Goal: Book appointment/travel/reservation

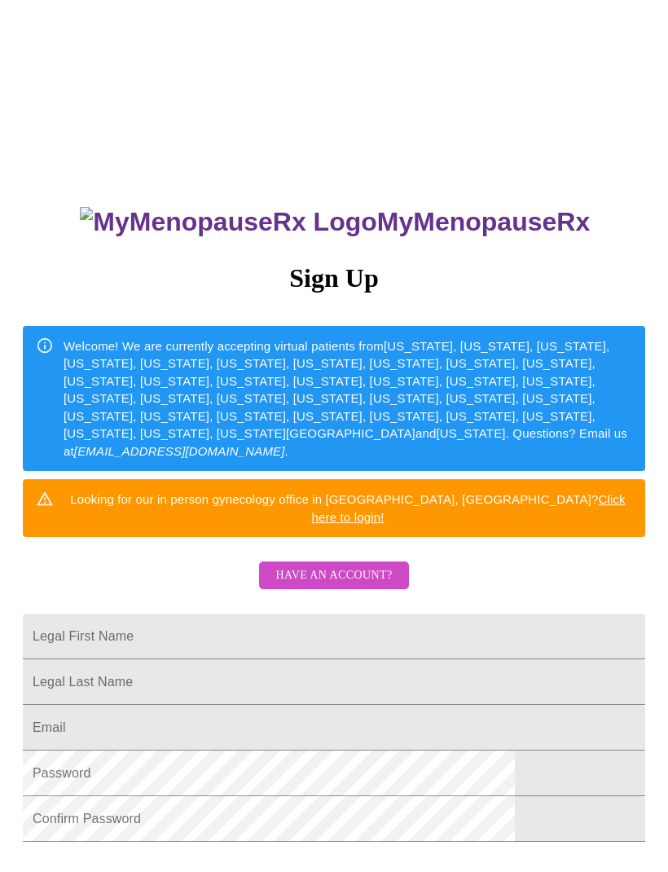
click at [115, 621] on input "Legal First Name" at bounding box center [334, 637] width 623 height 46
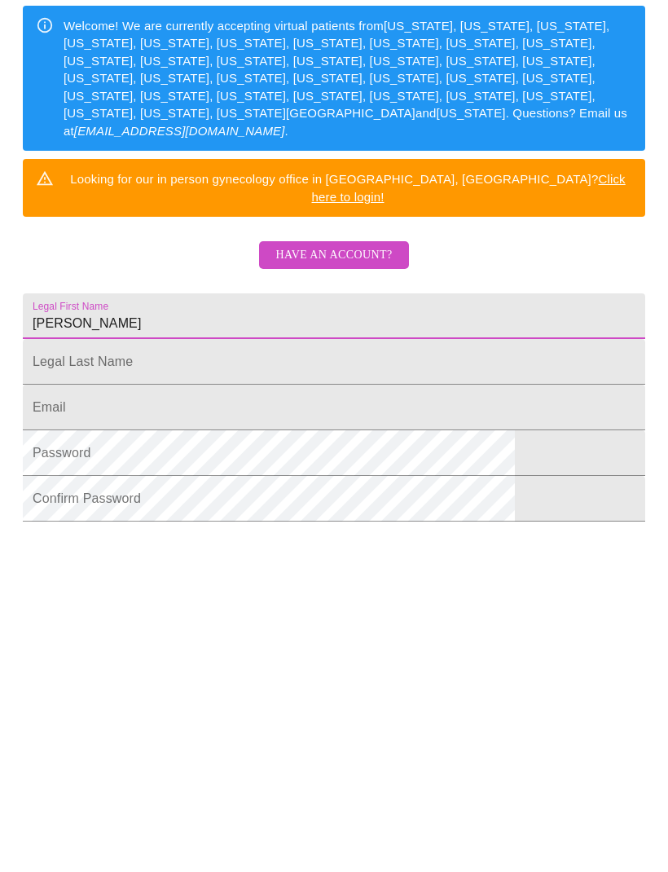
type input "[PERSON_NAME]"
click at [130, 614] on input "Legal First Name" at bounding box center [334, 637] width 623 height 46
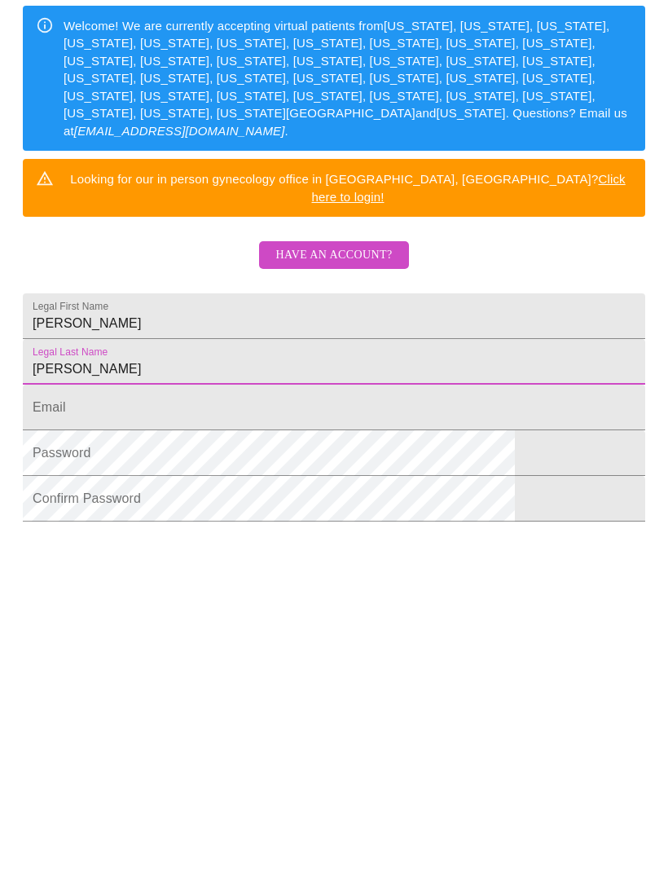
type input "[PERSON_NAME]"
click at [104, 659] on input "Legal First Name" at bounding box center [334, 682] width 623 height 46
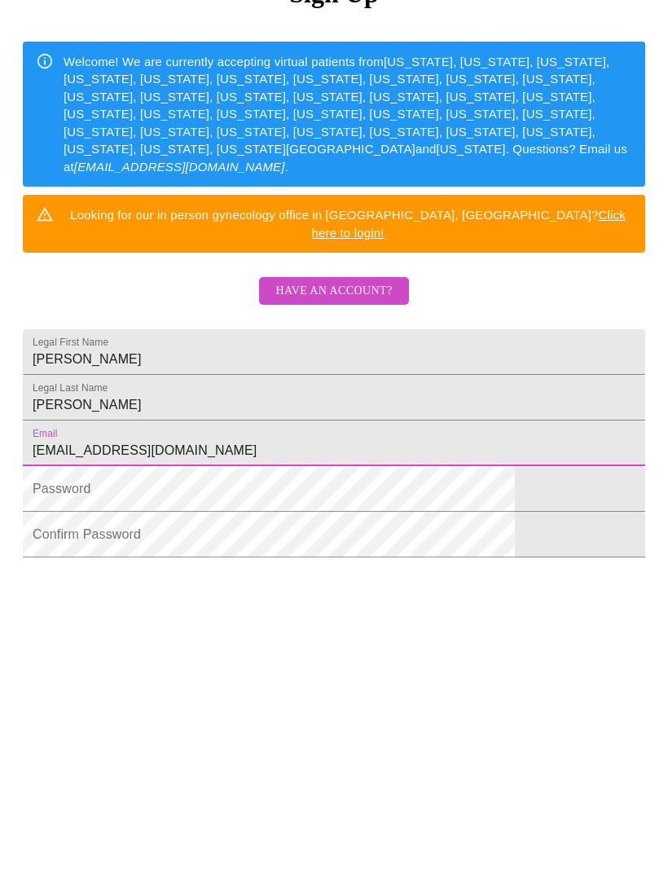
click at [159, 659] on input "[EMAIL_ADDRESS][DOMAIN_NAME]" at bounding box center [334, 682] width 623 height 46
click at [294, 659] on input "[EMAIL_ADDRESS][DOMAIN_NAME]" at bounding box center [334, 682] width 623 height 46
type input "[EMAIL_ADDRESS][DOMAIN_NAME]"
click at [20, 519] on div "MyMenopauseRx Sign Up Welcome! We are currently accepting virtual patients from…" at bounding box center [334, 484] width 655 height 1046
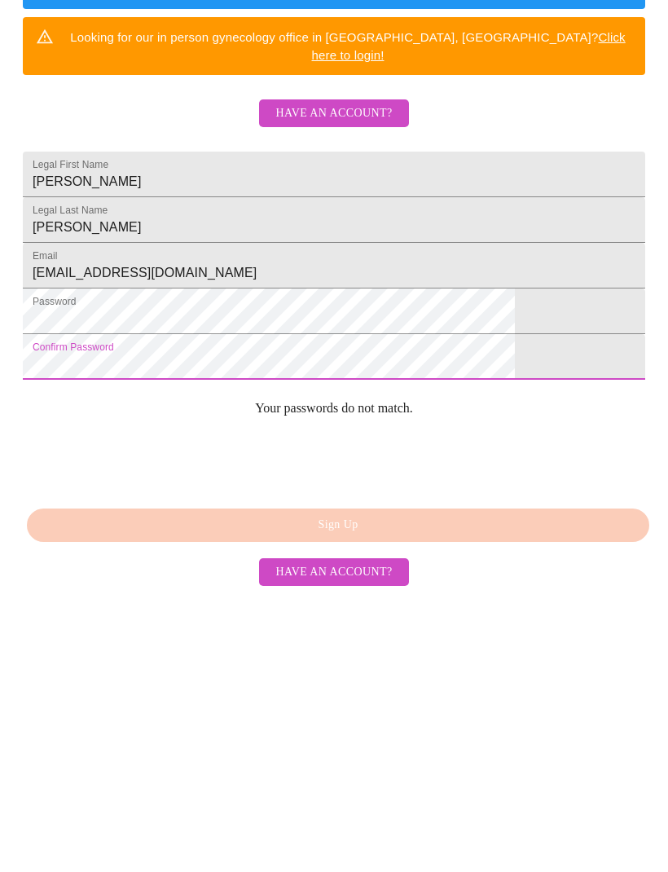
scroll to position [206, 0]
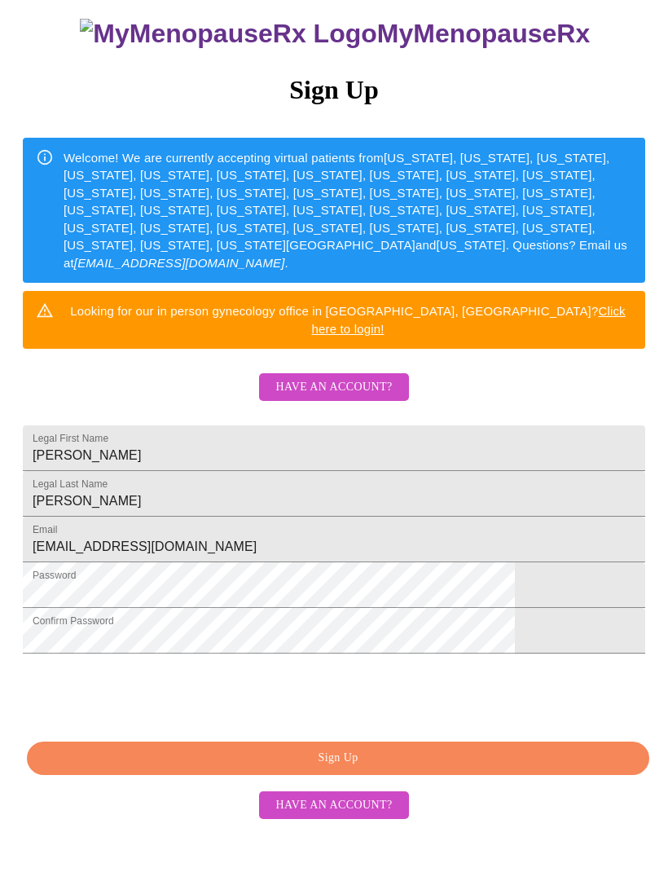
click at [119, 769] on span "Sign Up" at bounding box center [338, 759] width 585 height 20
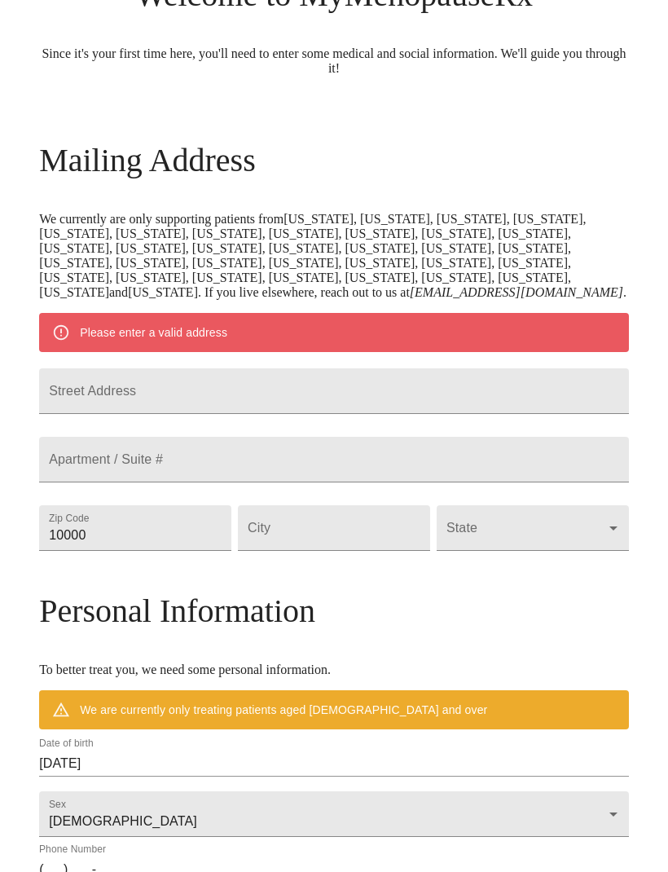
click at [135, 414] on input "Street Address" at bounding box center [334, 391] width 590 height 46
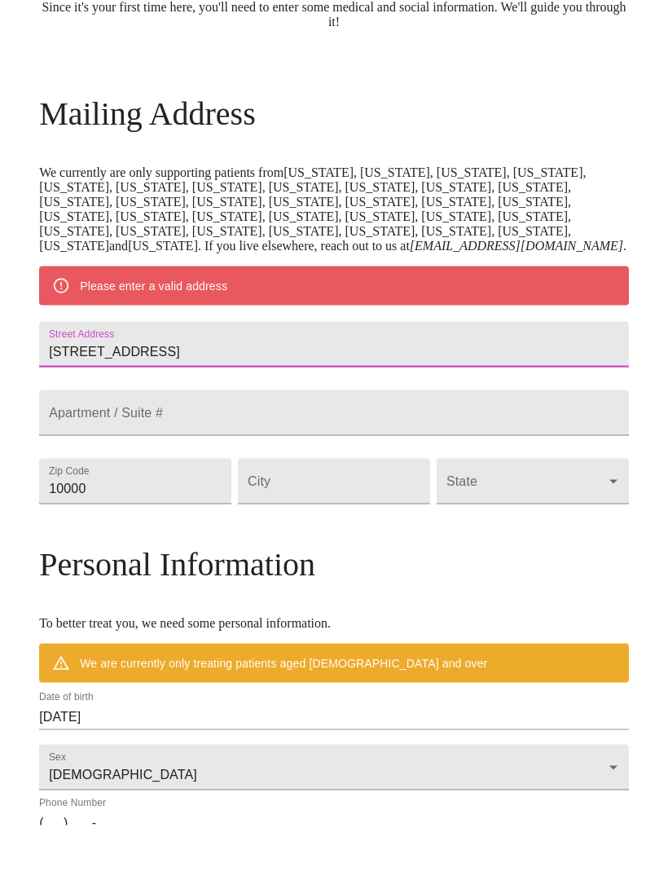
type input "[STREET_ADDRESS]"
click at [147, 551] on input "10000" at bounding box center [135, 528] width 192 height 46
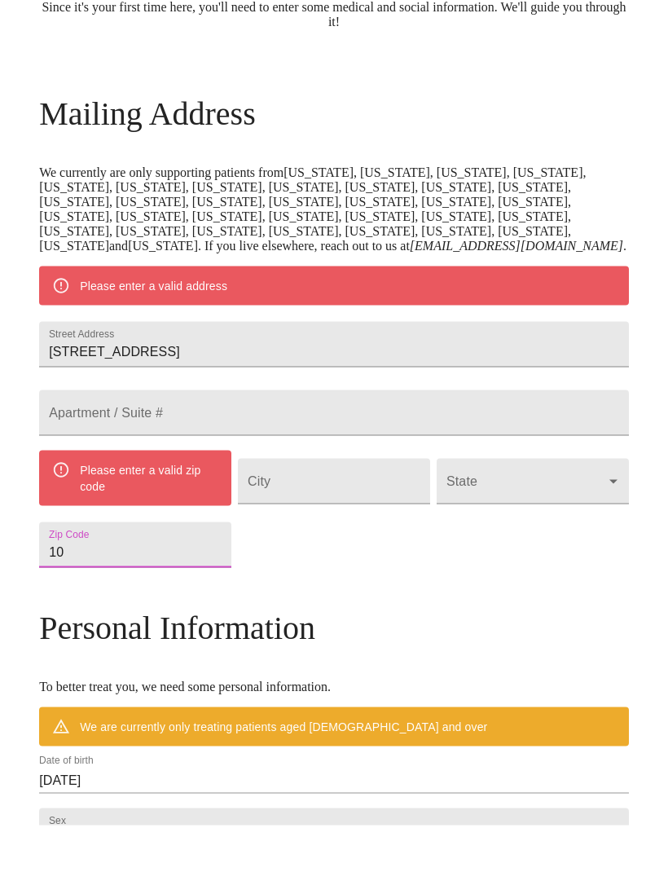
type input "1"
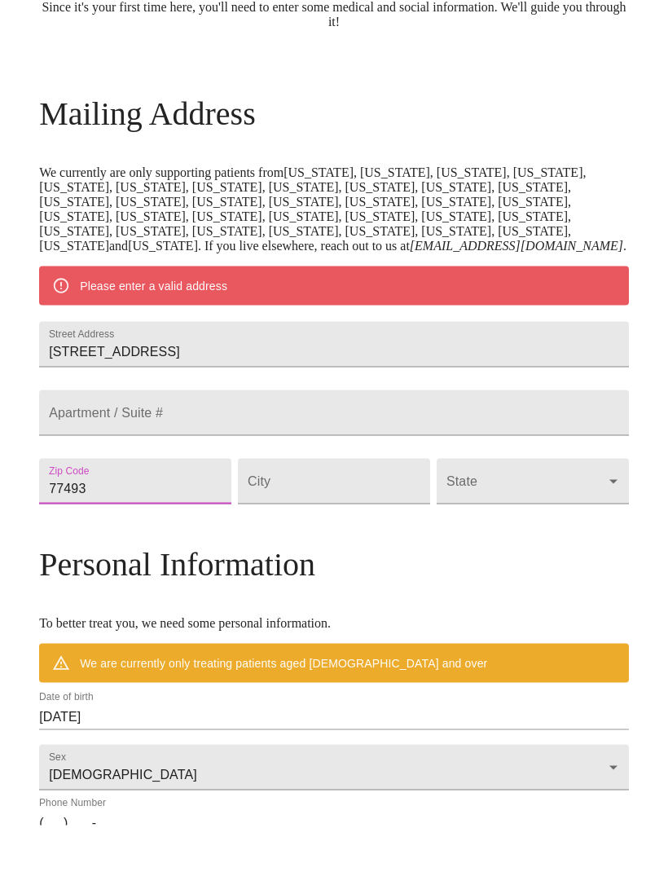
type input "77493"
click at [293, 551] on input "Street Address" at bounding box center [334, 528] width 192 height 46
type input "[PERSON_NAME]"
type input "Katy"
click at [544, 559] on body "MyMenopauseRx Welcome to MyMenopauseRx Since it's your first time here, you'll …" at bounding box center [334, 528] width 655 height 1329
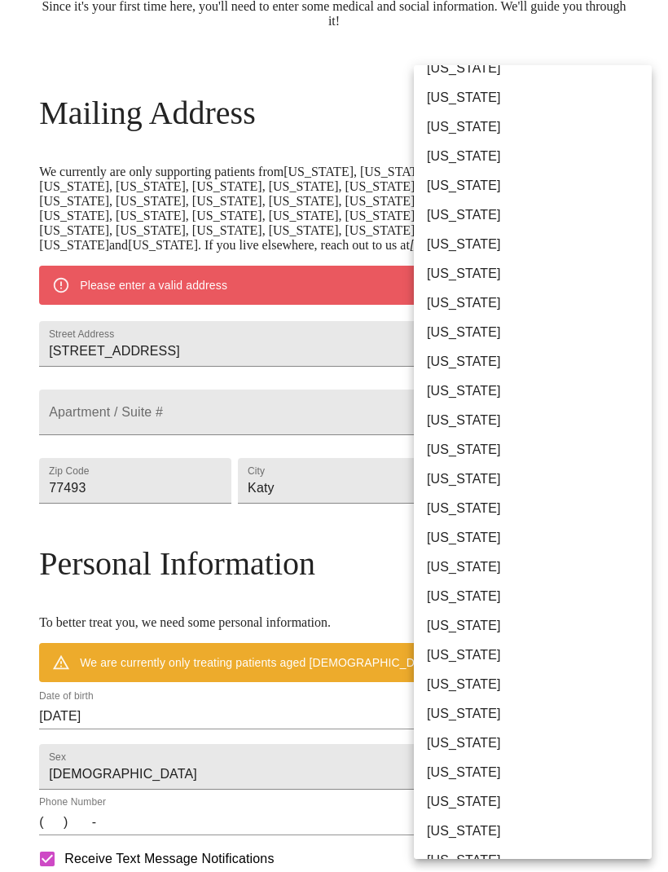
scroll to position [662, 0]
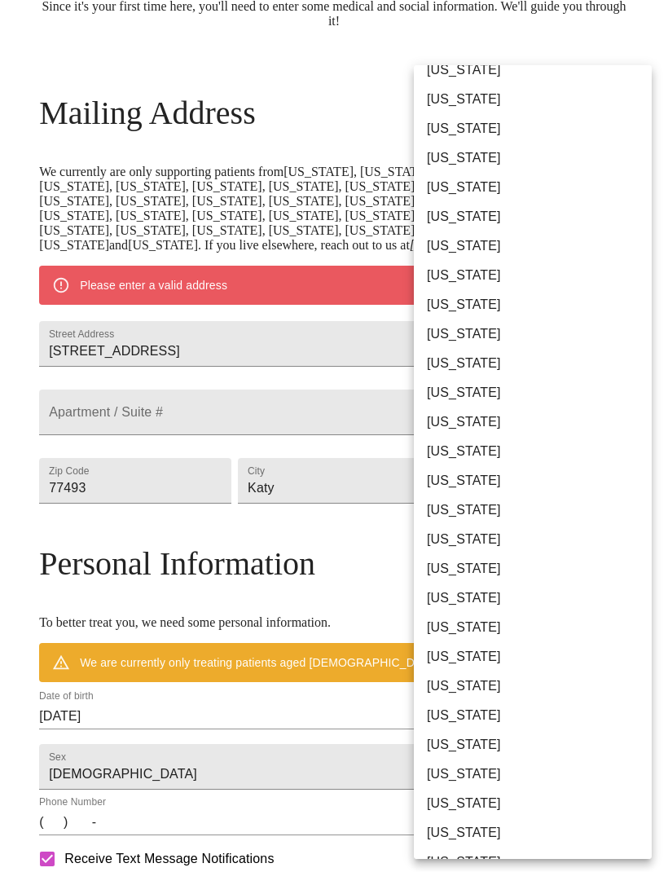
click at [458, 654] on li "[US_STATE]" at bounding box center [533, 656] width 238 height 29
type input "[US_STATE]"
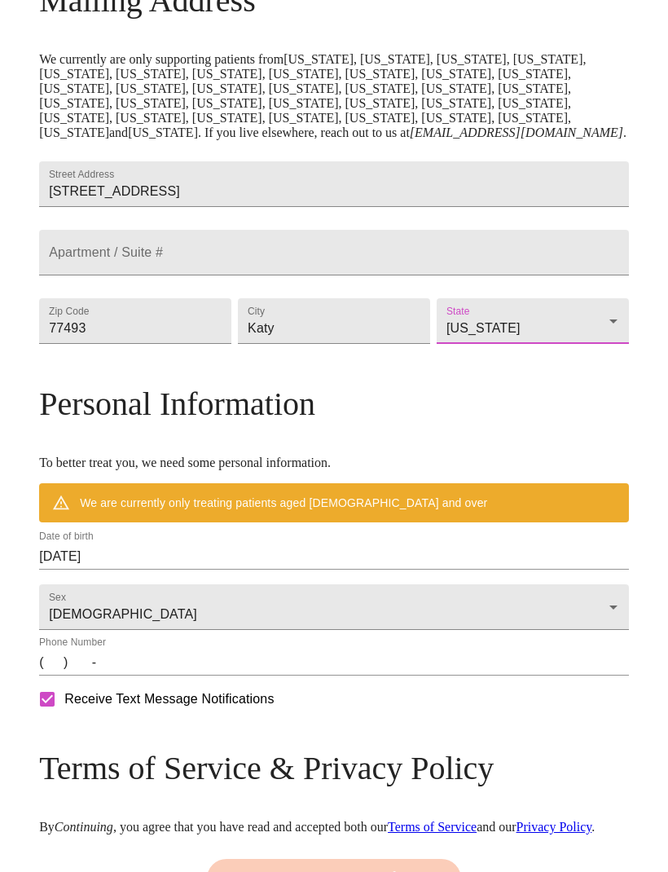
click at [121, 676] on input "(   )    -" at bounding box center [334, 662] width 590 height 26
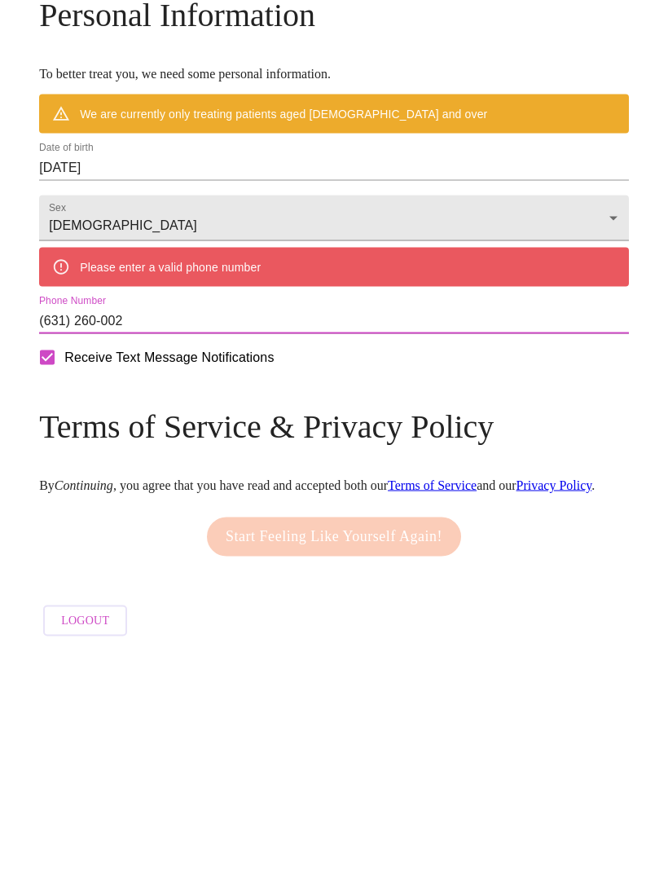
type input "[PHONE_NUMBER]"
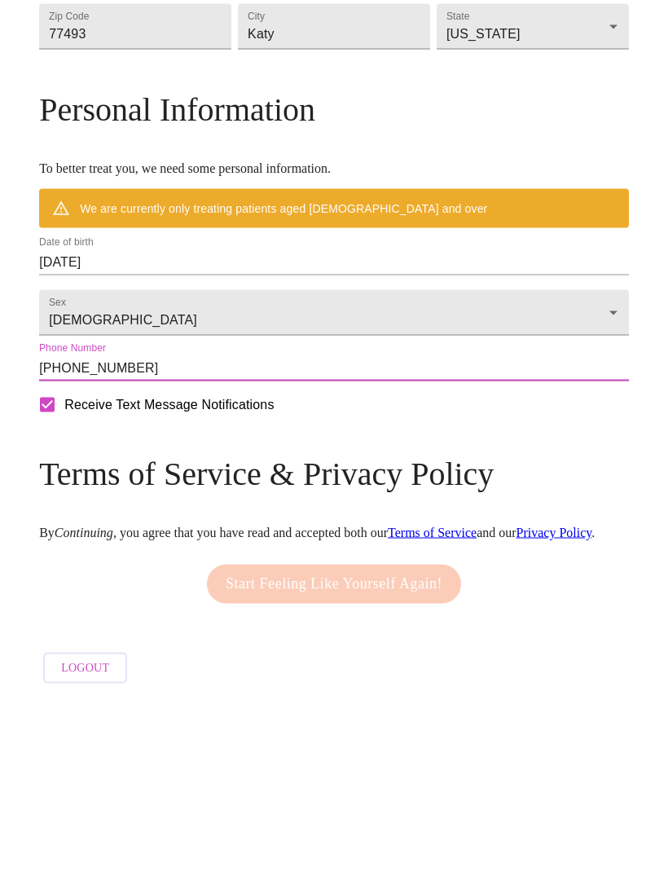
click at [645, 543] on div "MyMenopauseRx Welcome to MyMenopauseRx Since it's your first time here, you'll …" at bounding box center [334, 225] width 655 height 1282
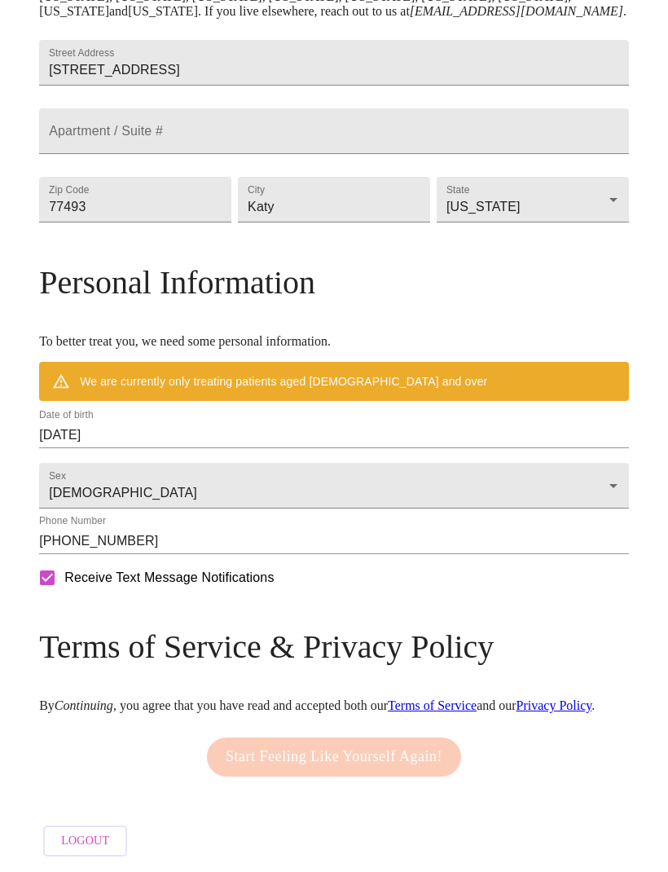
click at [206, 423] on input "[DATE]" at bounding box center [334, 436] width 590 height 26
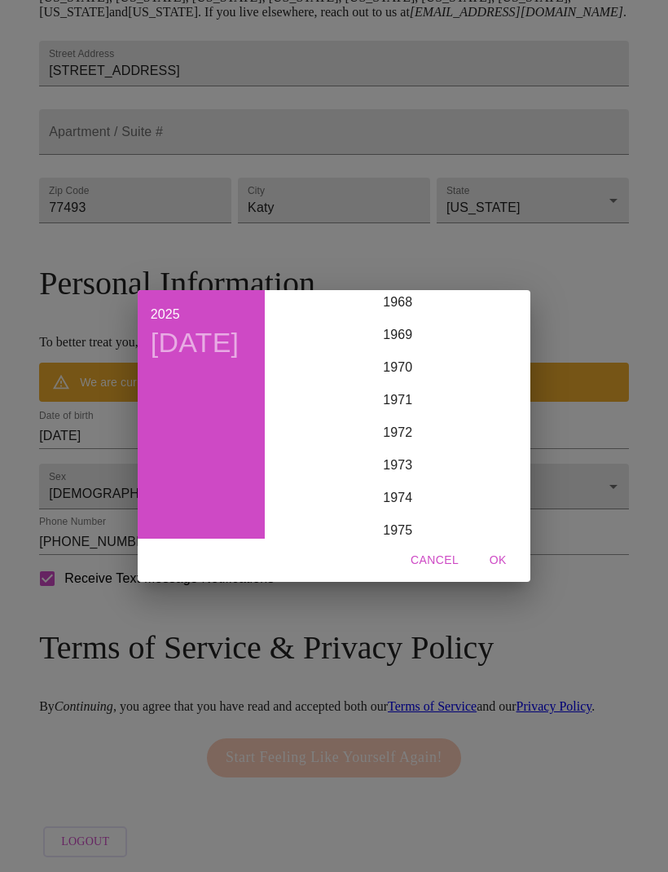
scroll to position [2240, 0]
click at [397, 432] on div "1971" at bounding box center [397, 415] width 253 height 33
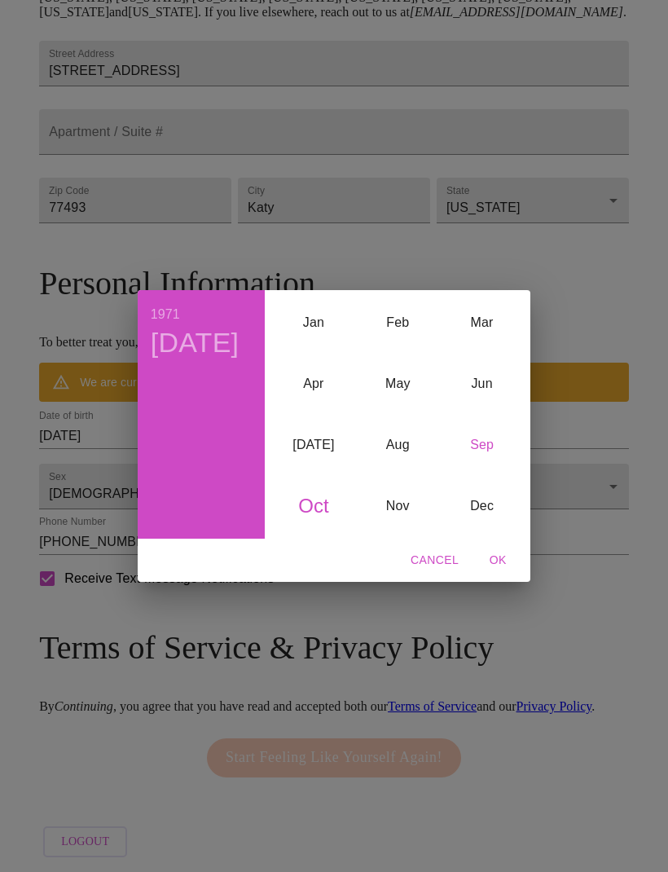
click at [478, 475] on div "Sep" at bounding box center [482, 445] width 84 height 61
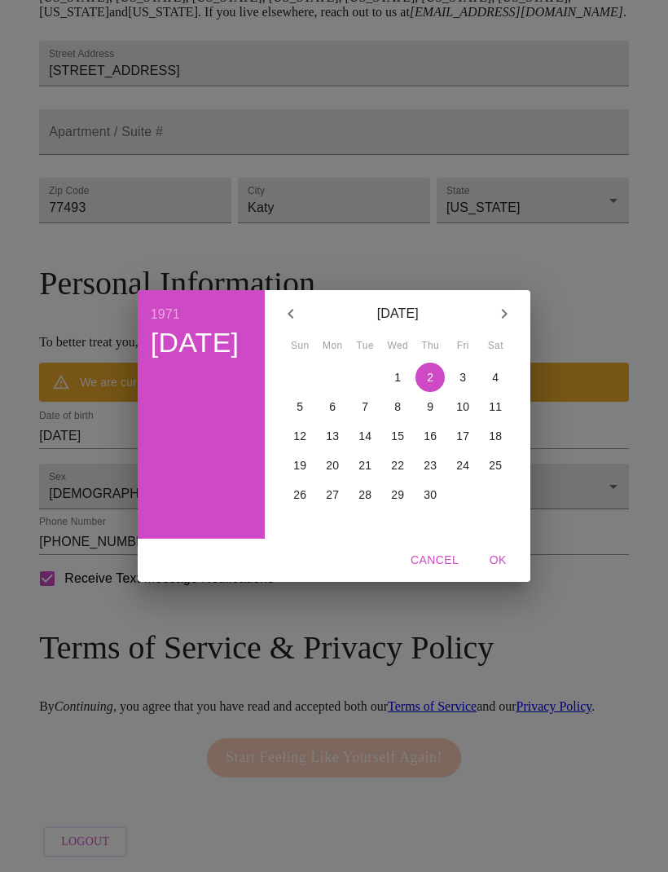
click at [361, 444] on p "14" at bounding box center [365, 436] width 13 height 16
click at [483, 570] on span "OK" at bounding box center [497, 560] width 39 height 20
type input "[DATE]"
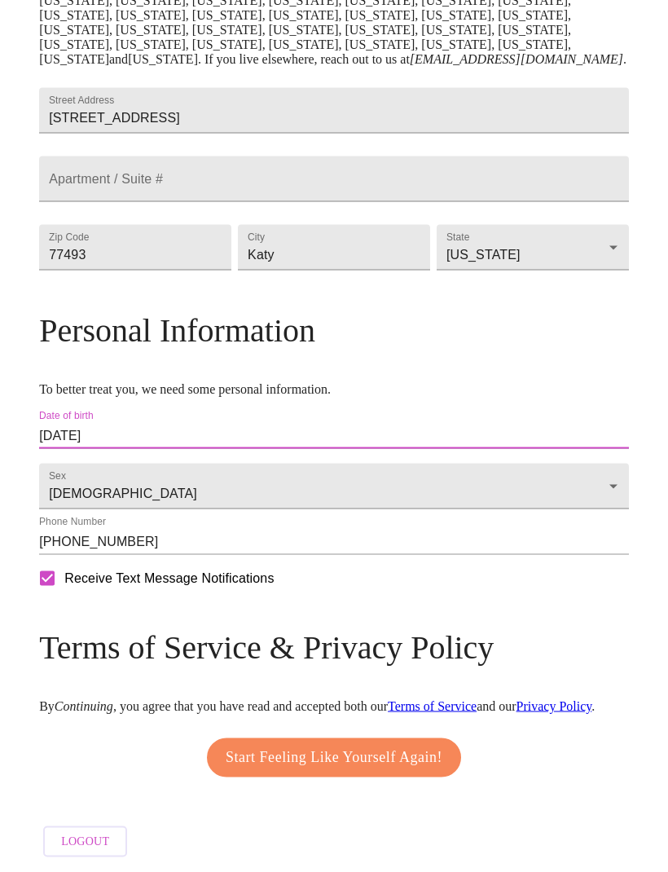
click at [226, 771] on span "Start Feeling Like Yourself Again!" at bounding box center [334, 758] width 217 height 26
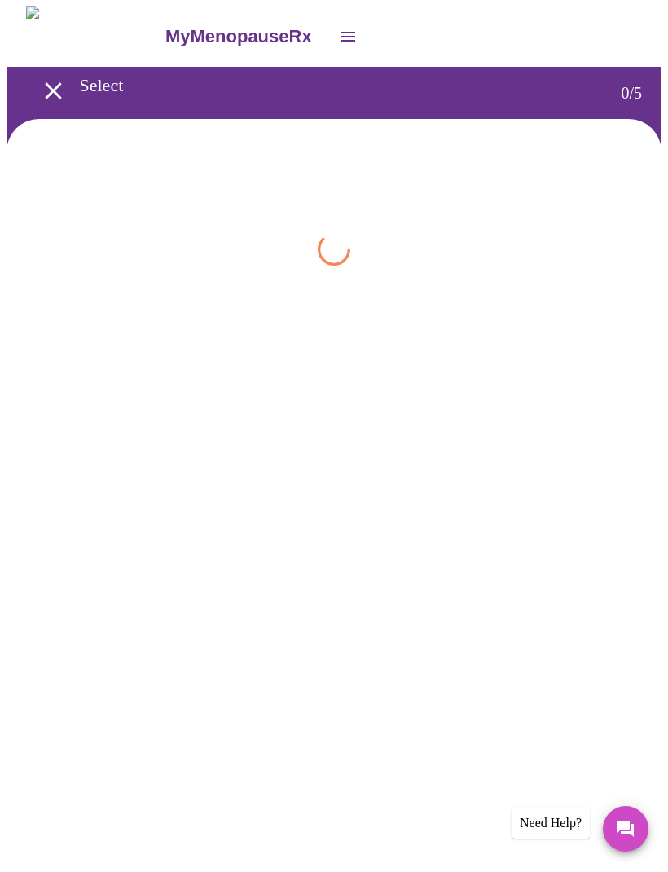
scroll to position [1, 0]
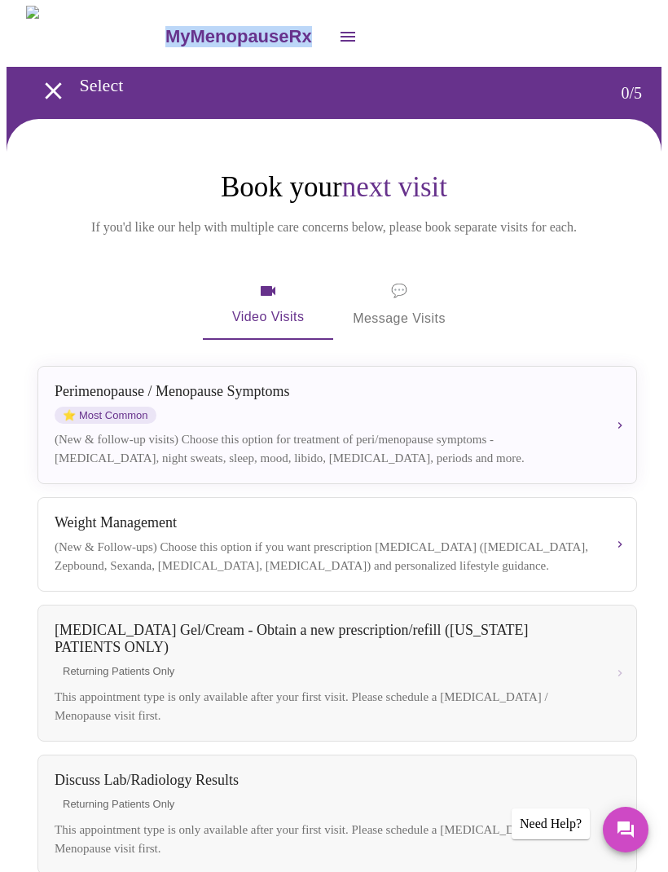
click at [619, 299] on div "Video Visits 💬 Message Visits" at bounding box center [334, 305] width 600 height 70
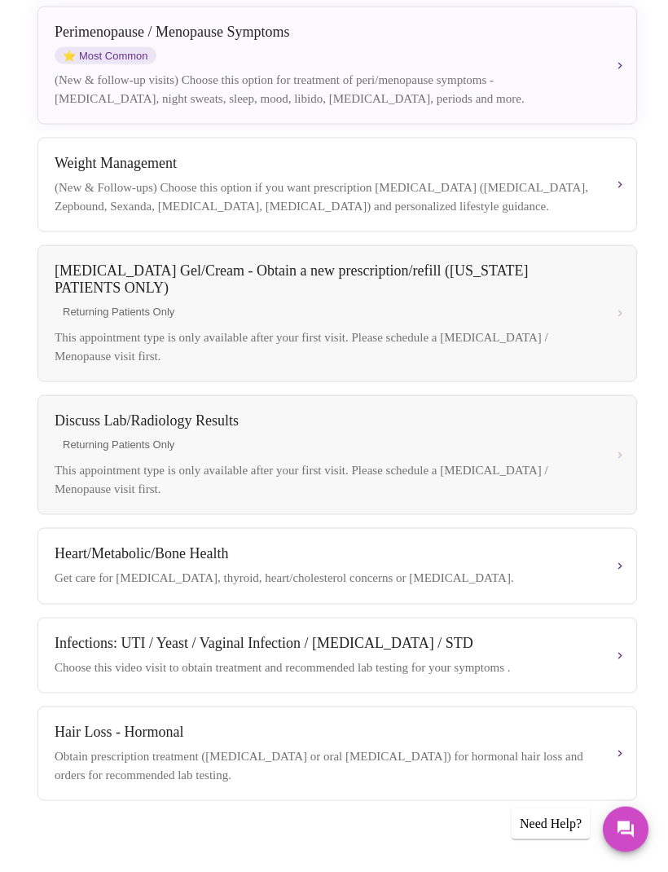
scroll to position [360, 0]
click at [594, 62] on div "[MEDICAL_DATA] / Menopause Symptoms ⭐ Most Common" at bounding box center [324, 44] width 539 height 41
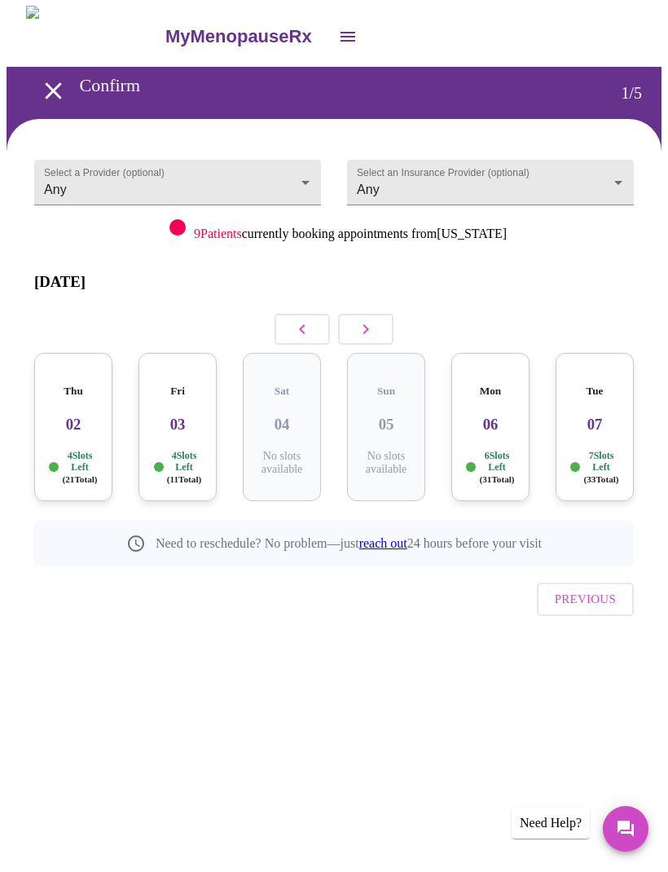
click at [632, 174] on body "MyMenopauseRx Confirm 1 / 5 Select a Provider (optional) Any Any Select an Insu…" at bounding box center [334, 353] width 655 height 692
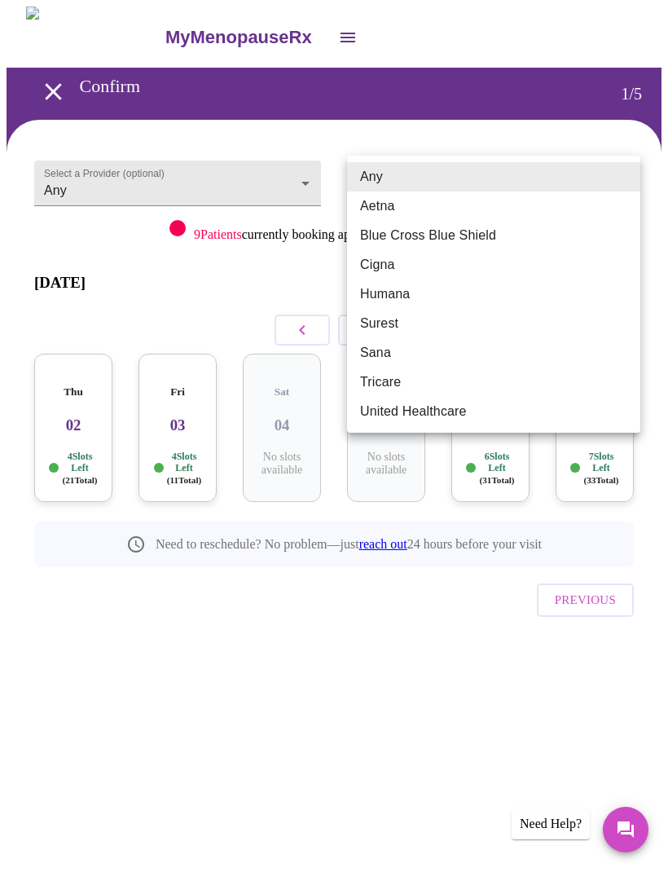
click at [433, 418] on li "United Healthcare" at bounding box center [493, 411] width 293 height 29
type input "United Healthcare"
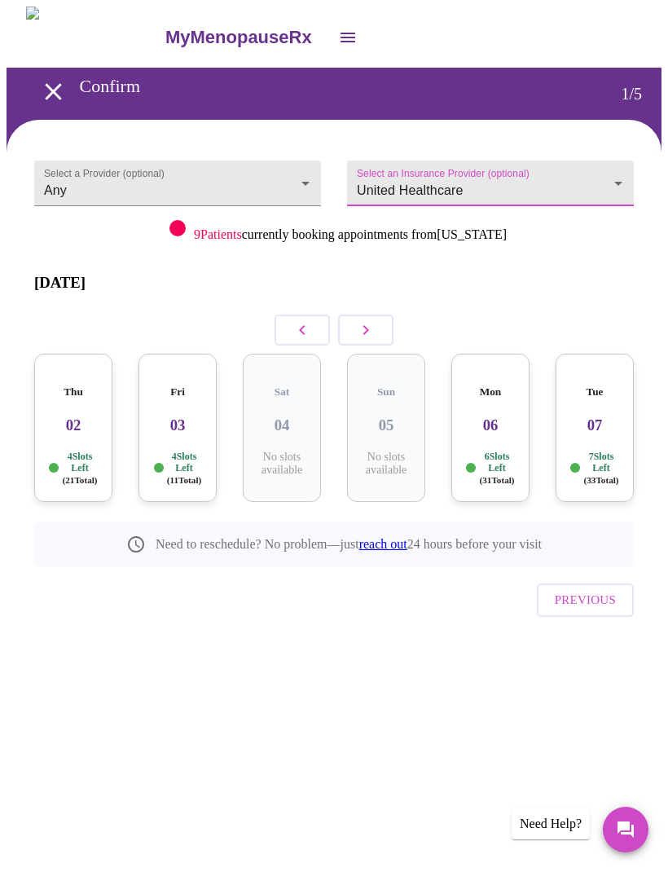
click at [310, 172] on body "MyMenopauseRx Confirm 1 / 5 Select a Provider (optional) Any Any Select an Insu…" at bounding box center [334, 353] width 655 height 692
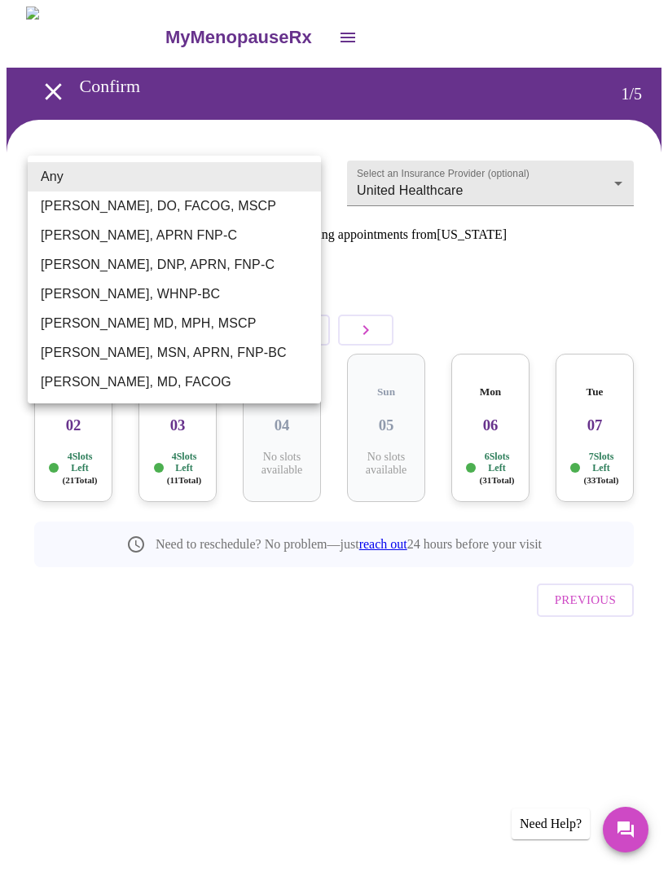
click at [73, 207] on li "[PERSON_NAME], DO, FACOG, MSCP" at bounding box center [174, 206] width 293 height 29
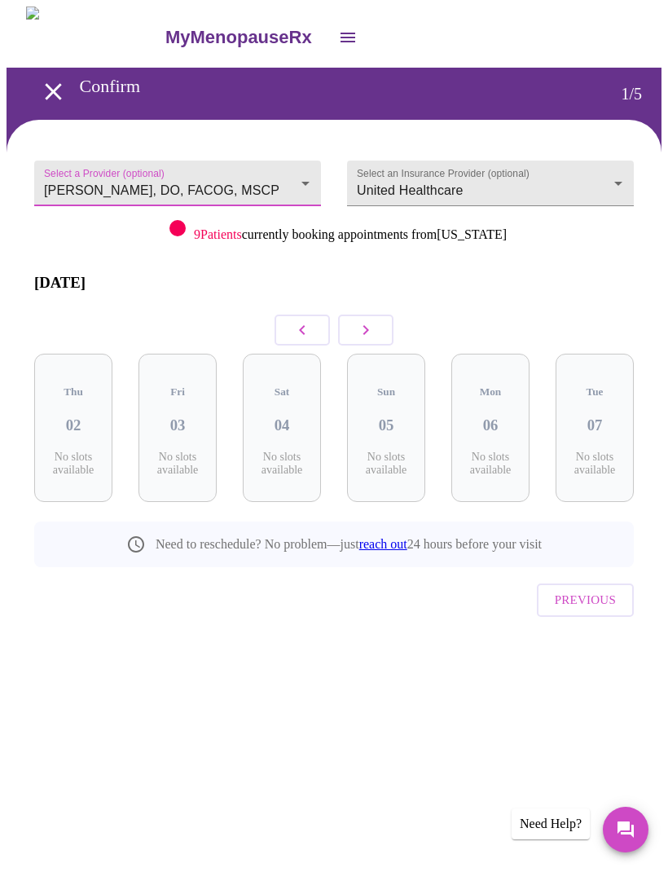
click at [373, 326] on icon "button" at bounding box center [366, 330] width 20 height 20
click at [363, 320] on icon "button" at bounding box center [366, 330] width 20 height 20
click at [367, 325] on icon "button" at bounding box center [366, 330] width 20 height 20
click at [296, 176] on body "MyMenopauseRx Confirm 1 / 5 Select a Provider (optional) [PERSON_NAME], DO, FAC…" at bounding box center [334, 353] width 655 height 692
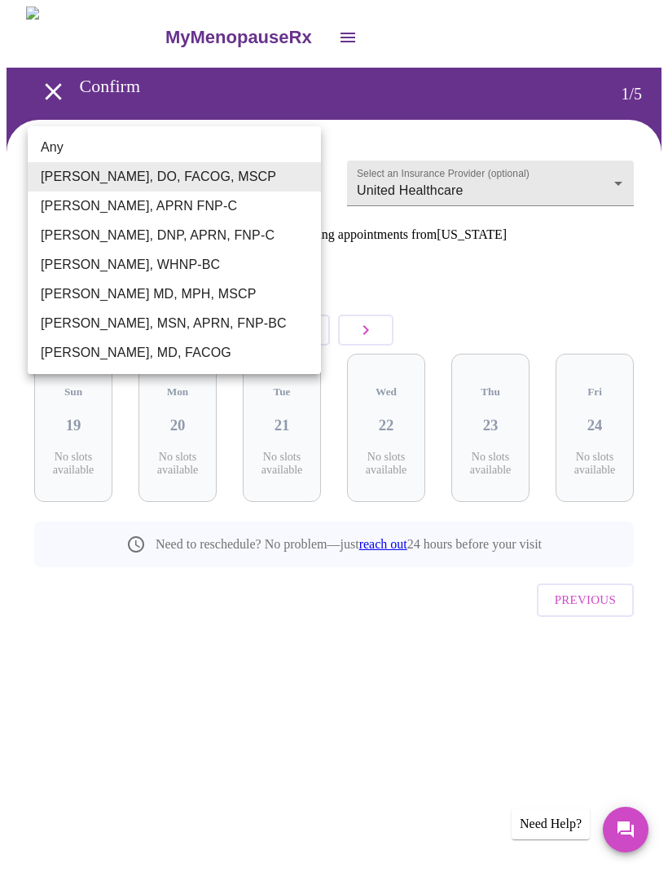
click at [65, 357] on li "[PERSON_NAME], MD, FACOG" at bounding box center [174, 352] width 293 height 29
type input "[PERSON_NAME], MD, FACOG"
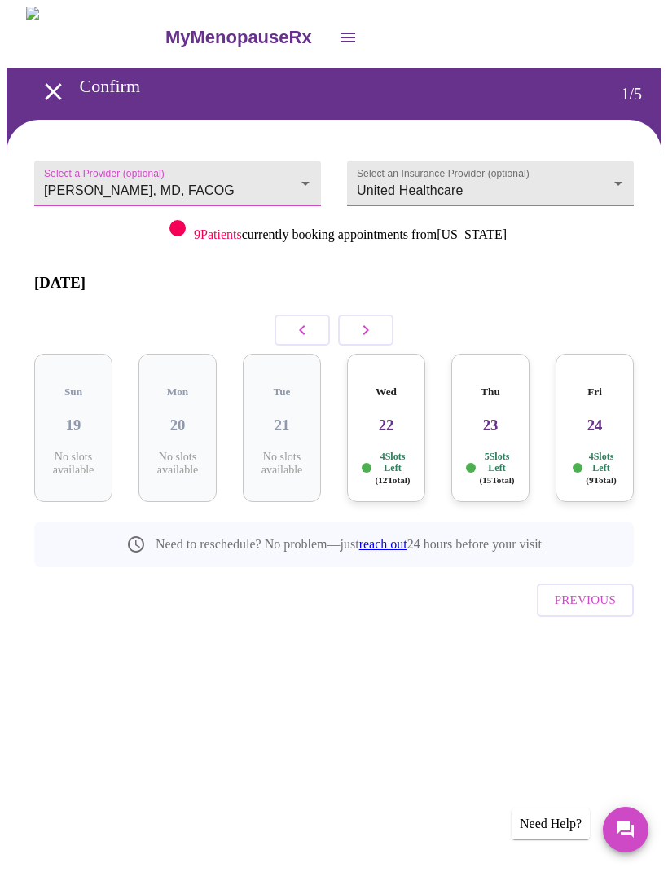
click at [285, 315] on button "button" at bounding box center [302, 330] width 55 height 31
click at [297, 320] on icon "button" at bounding box center [303, 330] width 20 height 20
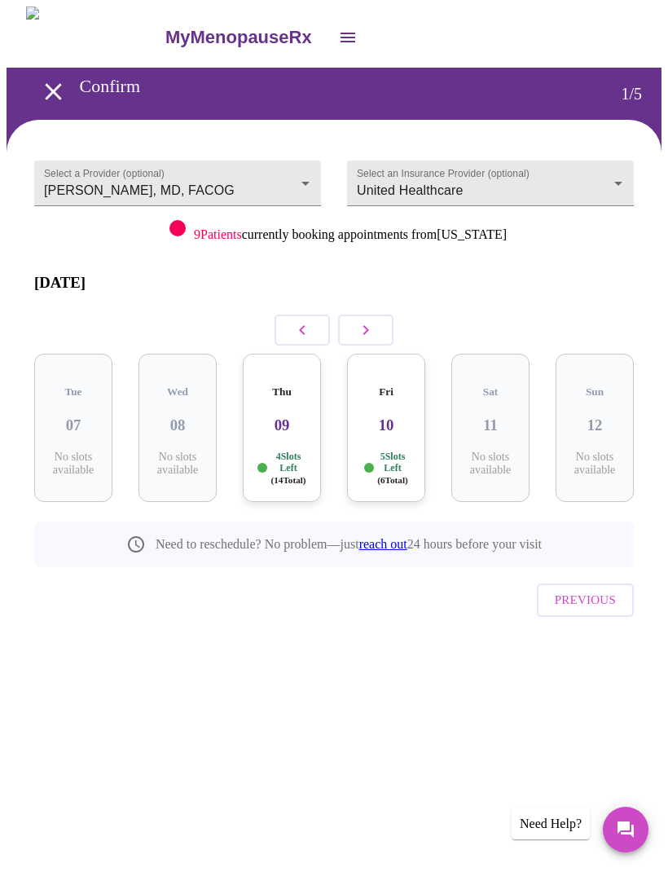
click at [376, 416] on h3 "10" at bounding box center [386, 425] width 52 height 18
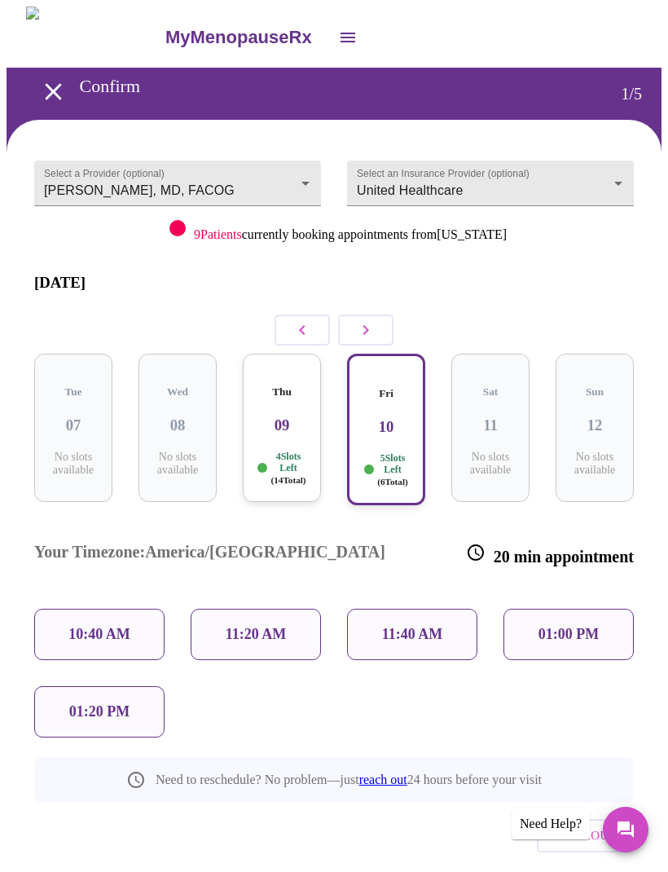
click at [416, 626] on p "11:40 AM" at bounding box center [412, 634] width 61 height 17
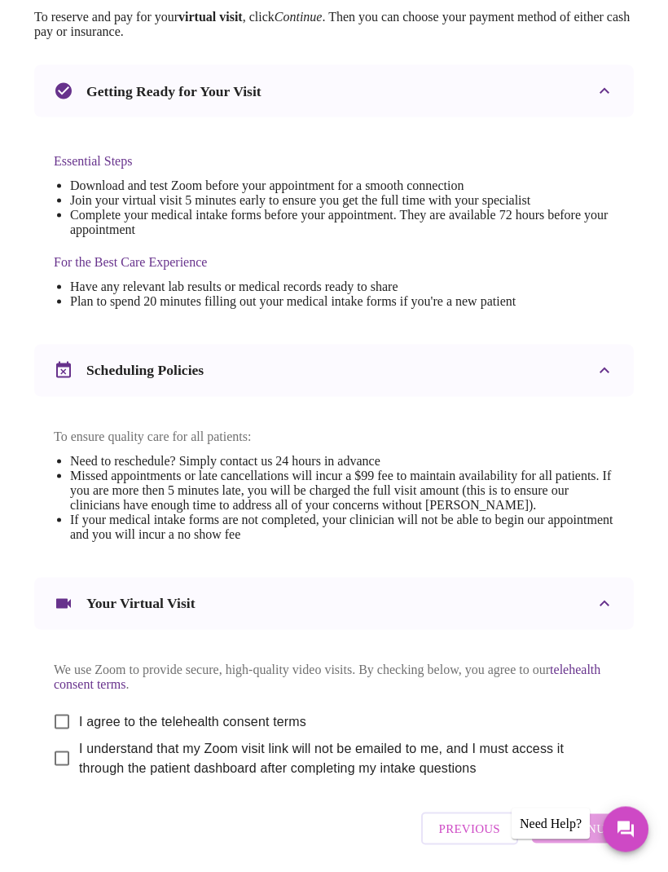
scroll to position [385, 0]
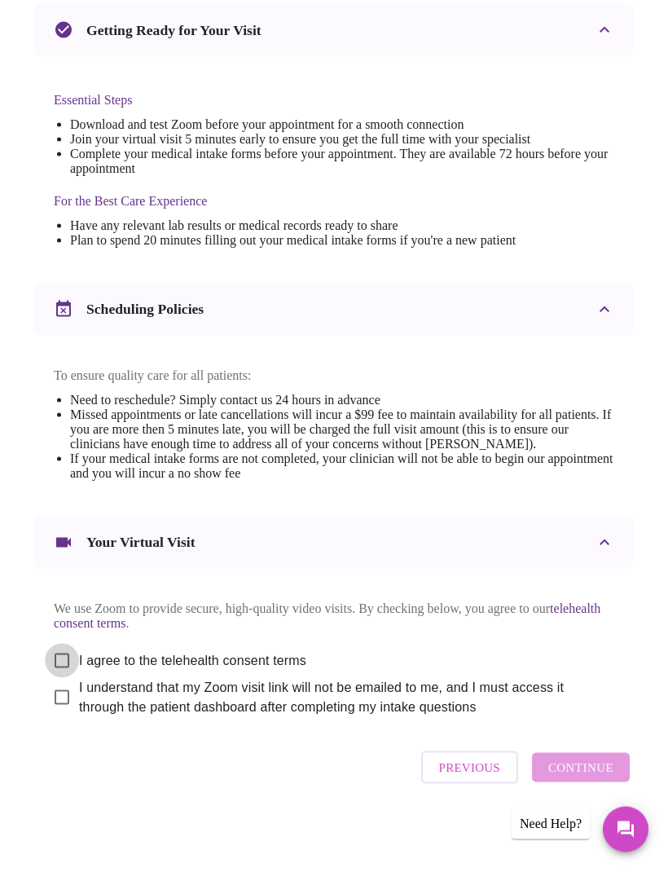
click at [58, 678] on input "I agree to the telehealth consent terms" at bounding box center [62, 661] width 34 height 34
checkbox input "true"
click at [55, 715] on input "I understand that my Zoom visit link will not be emailed to me, and I must acce…" at bounding box center [62, 697] width 34 height 34
checkbox input "true"
click at [599, 778] on span "Continue" at bounding box center [580, 767] width 65 height 21
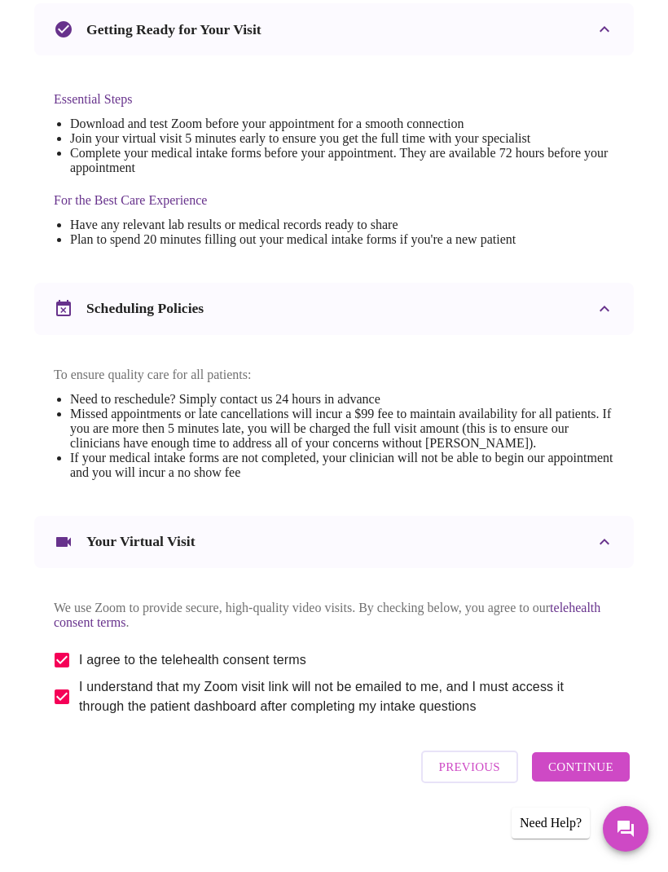
scroll to position [0, 0]
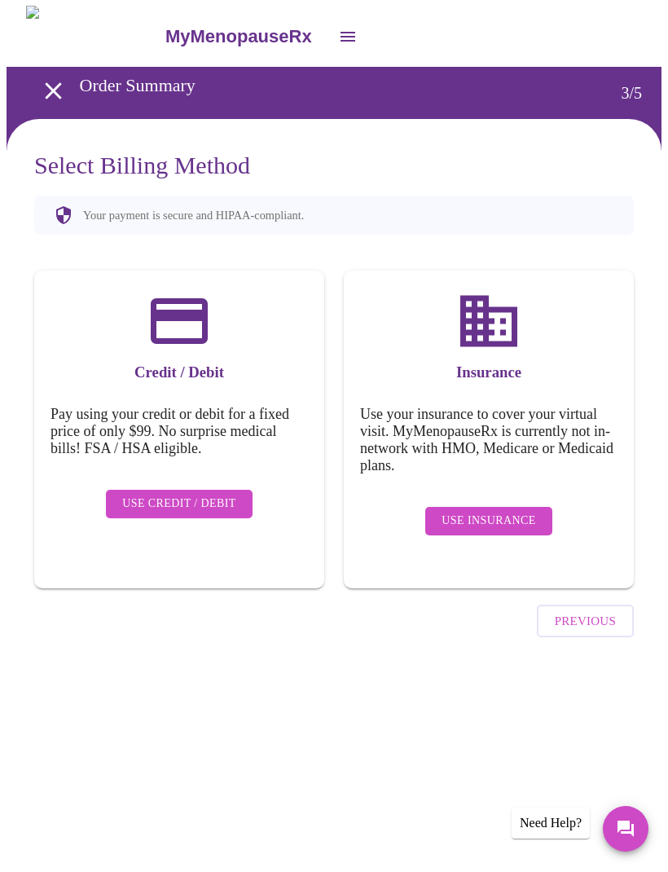
click at [620, 816] on button "Messages" at bounding box center [626, 830] width 46 height 46
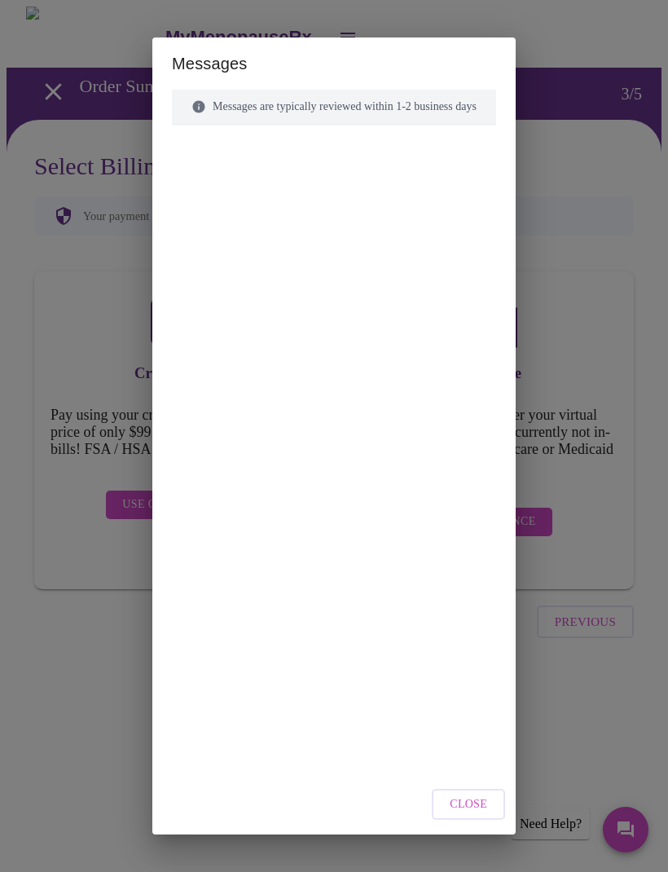
scroll to position [30, 0]
click at [487, 814] on span "Close" at bounding box center [468, 805] width 37 height 20
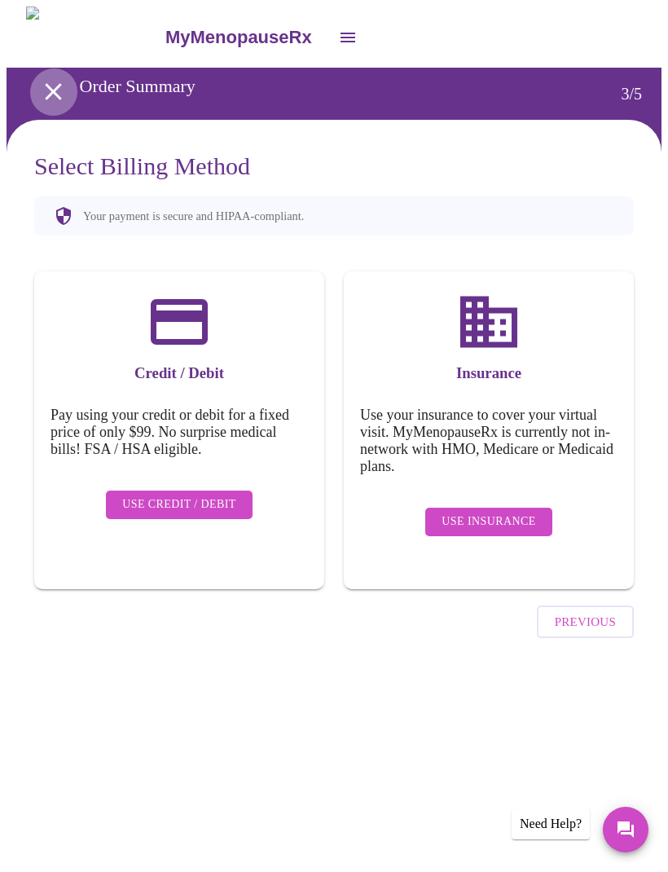
click at [42, 86] on icon "open drawer" at bounding box center [53, 91] width 29 height 29
click at [46, 79] on icon "open drawer" at bounding box center [53, 91] width 29 height 29
click at [39, 87] on icon "open drawer" at bounding box center [53, 91] width 29 height 29
click at [577, 605] on button "Previous" at bounding box center [585, 621] width 97 height 33
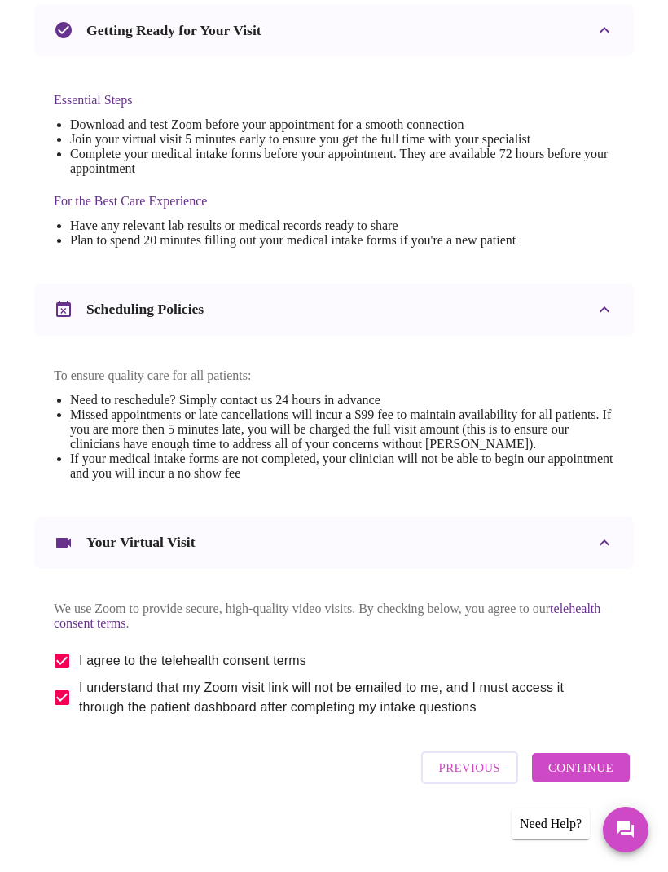
scroll to position [379, 0]
click at [471, 778] on span "Previous" at bounding box center [469, 767] width 61 height 21
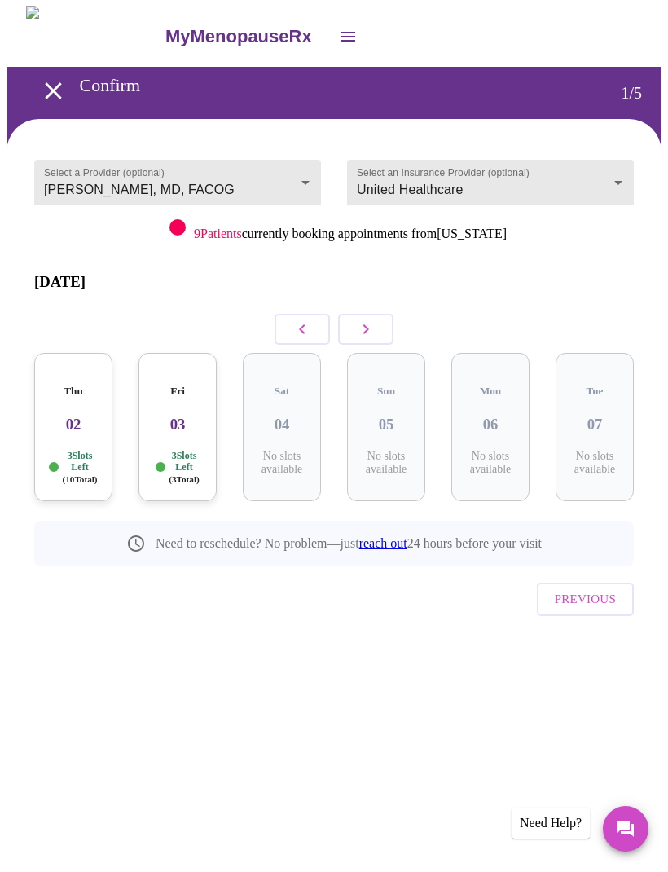
click at [369, 320] on icon "button" at bounding box center [366, 330] width 20 height 20
click at [372, 320] on icon "button" at bounding box center [366, 330] width 20 height 20
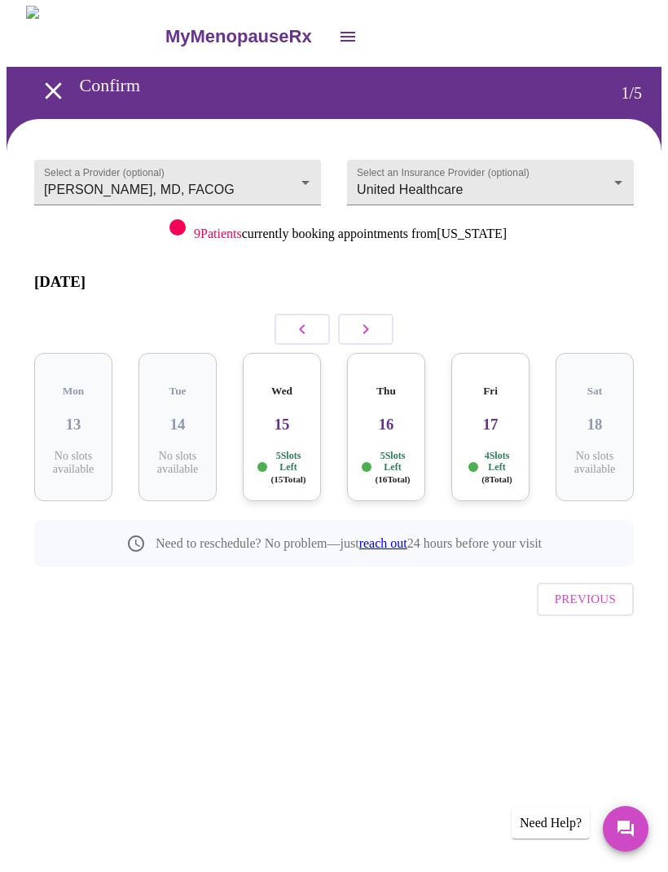
click at [275, 416] on h3 "15" at bounding box center [282, 425] width 52 height 18
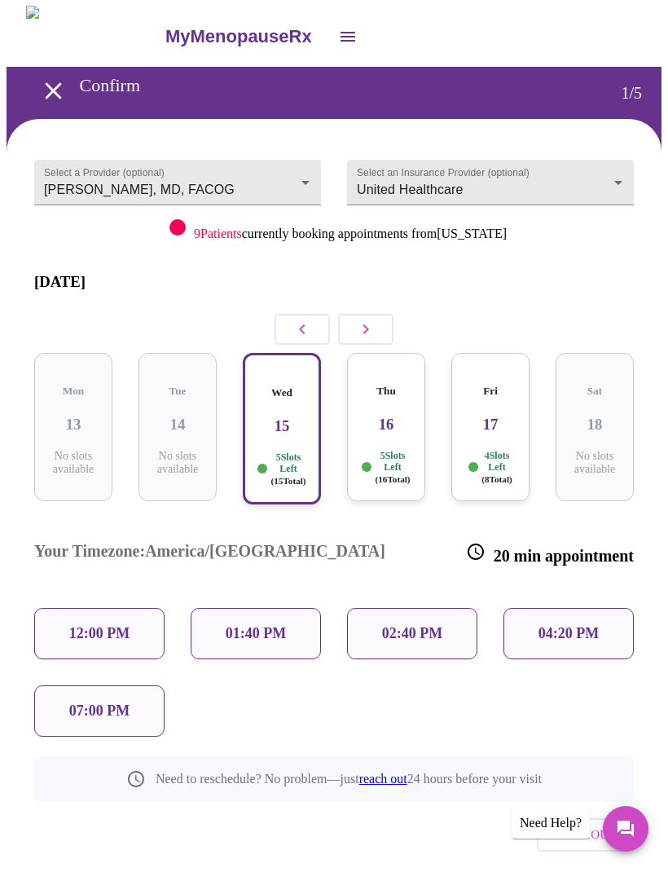
click at [373, 416] on h3 "16" at bounding box center [386, 425] width 52 height 18
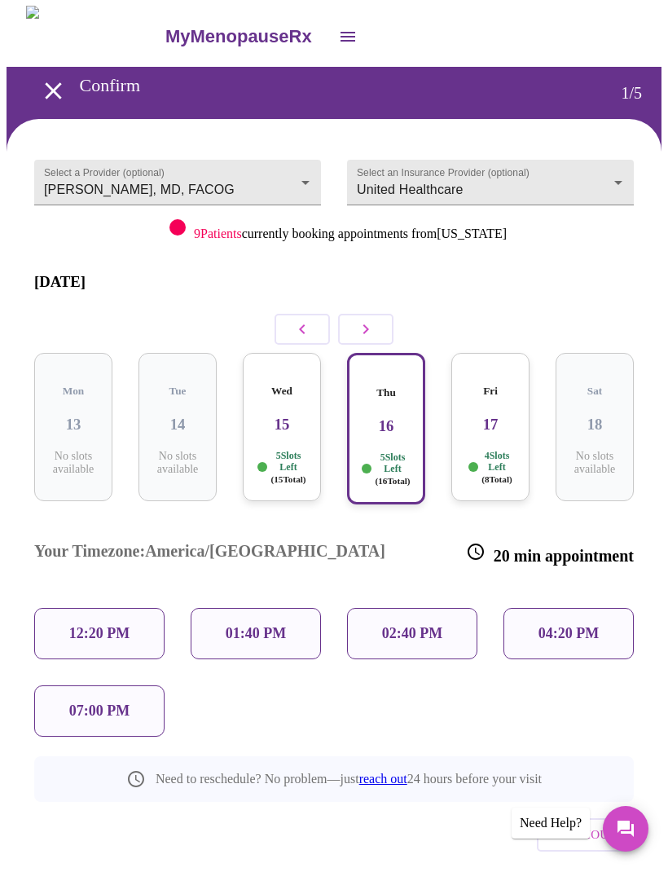
click at [600, 825] on span "Previous" at bounding box center [585, 835] width 61 height 21
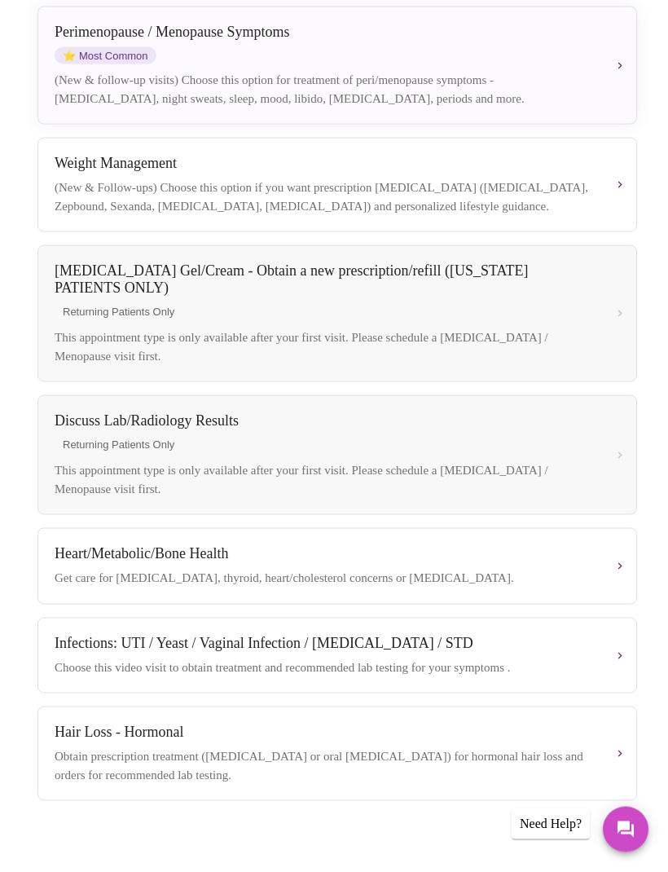
scroll to position [360, 0]
click at [602, 784] on div "Hair Loss - Hormonal Obtain prescription treatment ([MEDICAL_DATA] or oral [MED…" at bounding box center [338, 754] width 566 height 60
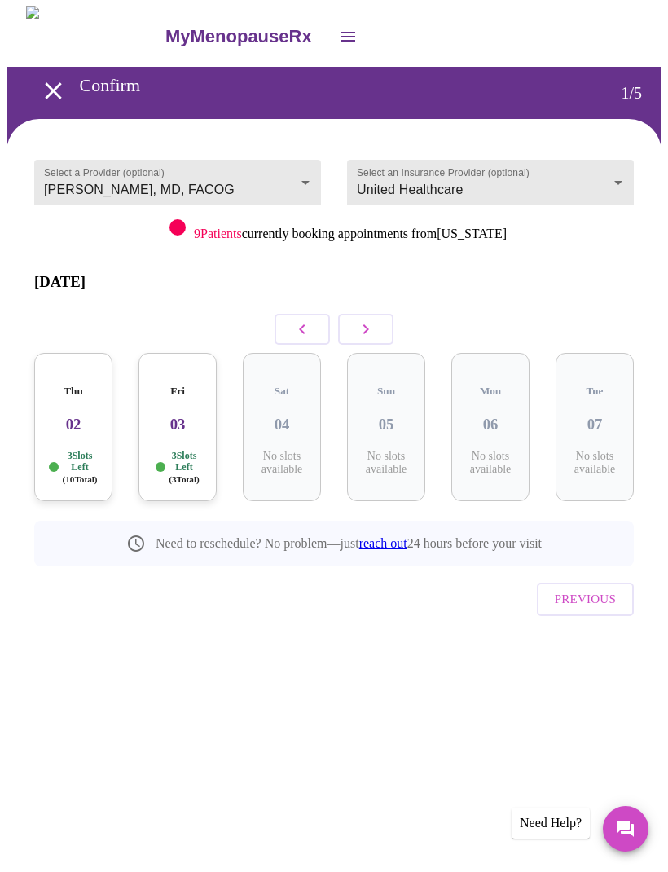
click at [266, 175] on body "MyMenopauseRx Confirm 1 / 5 Select a Provider (optional) [PERSON_NAME], MD, FAC…" at bounding box center [334, 353] width 655 height 692
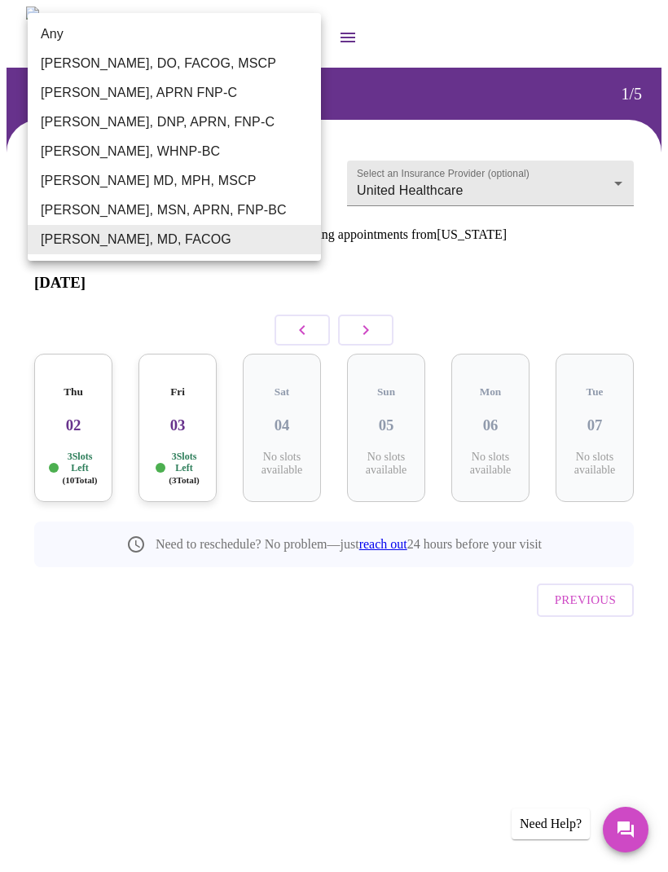
click at [29, 29] on li "Any" at bounding box center [174, 34] width 293 height 29
type input "Any"
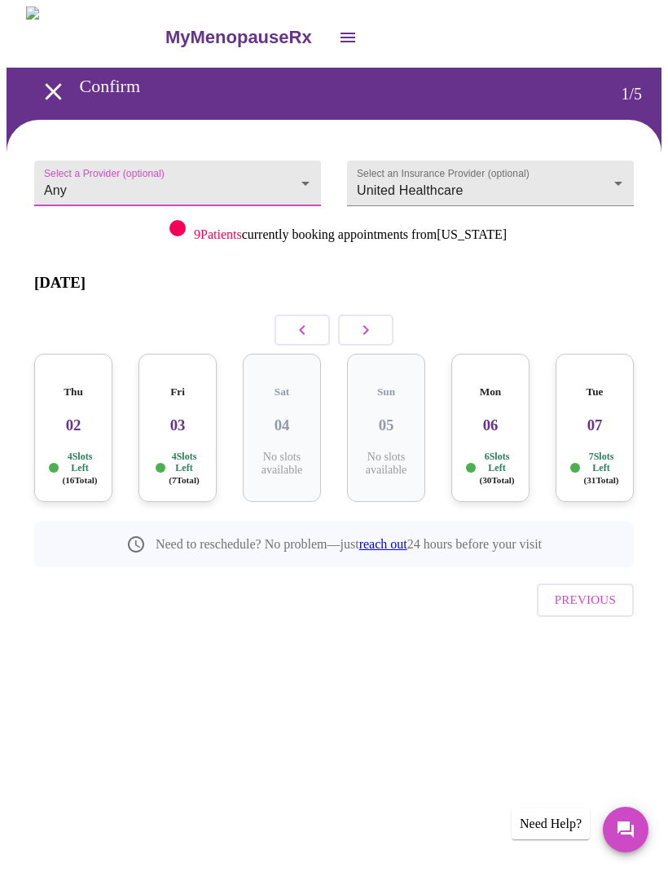
click at [56, 176] on body "MyMenopauseRx Confirm 1 / 5 Select a Provider (optional) Any Any Select an Insu…" at bounding box center [334, 353] width 655 height 692
